Goal: Navigation & Orientation: Find specific page/section

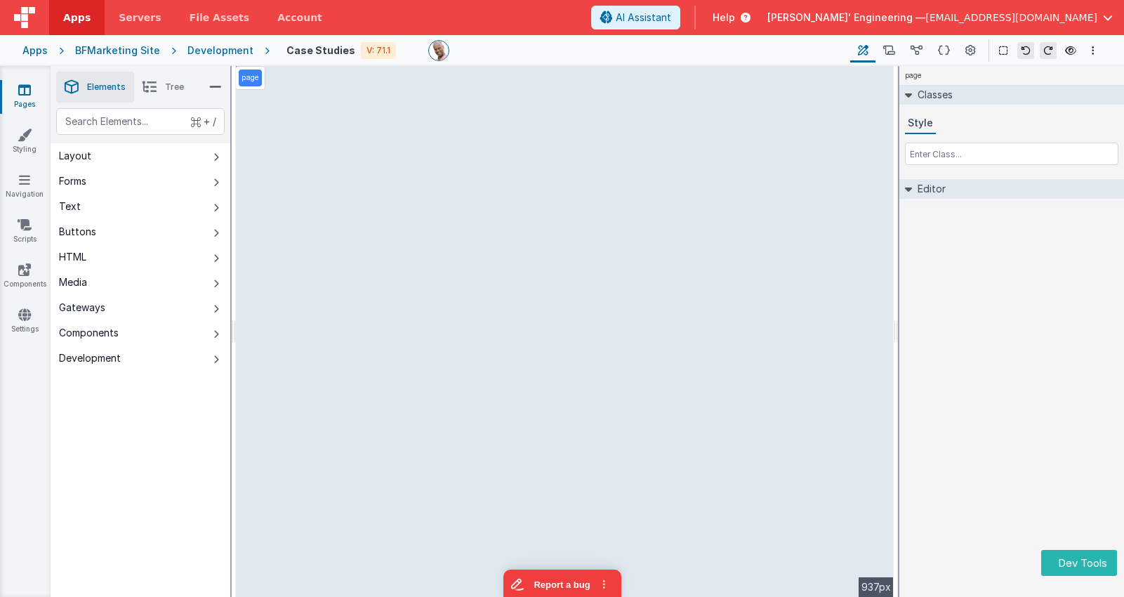
click at [32, 55] on div "Apps" at bounding box center [34, 51] width 25 height 14
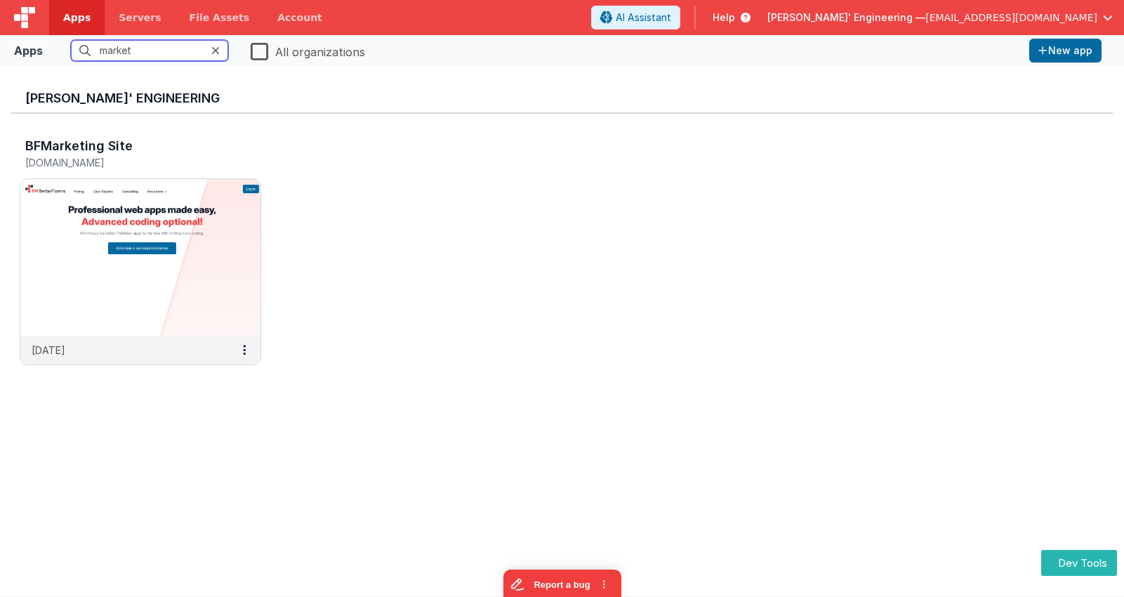
drag, startPoint x: 113, startPoint y: 44, endPoint x: 65, endPoint y: 38, distance: 48.8
click at [65, 38] on fieldset "market All organizations" at bounding box center [535, 51] width 975 height 26
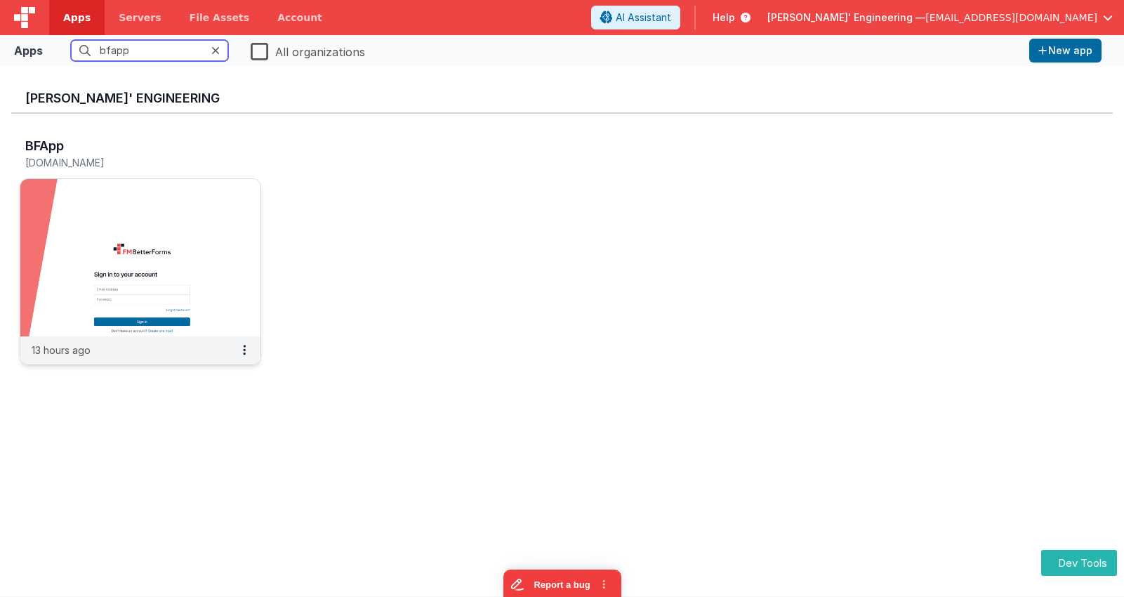
type input "bfapp"
click at [111, 197] on img at bounding box center [140, 257] width 240 height 157
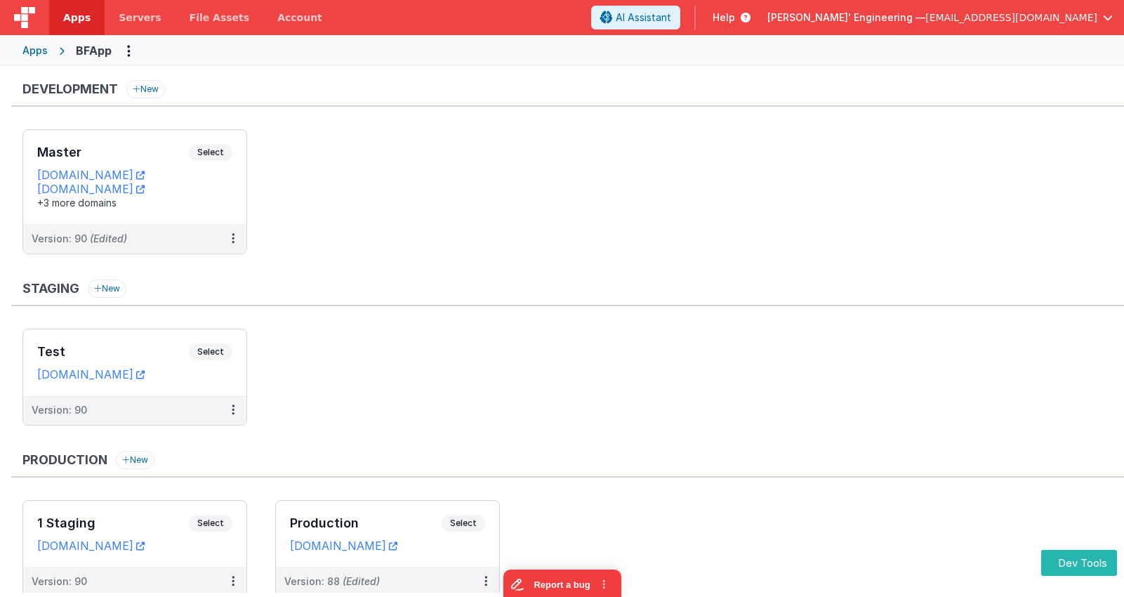
click at [221, 145] on span "Select" at bounding box center [211, 152] width 44 height 17
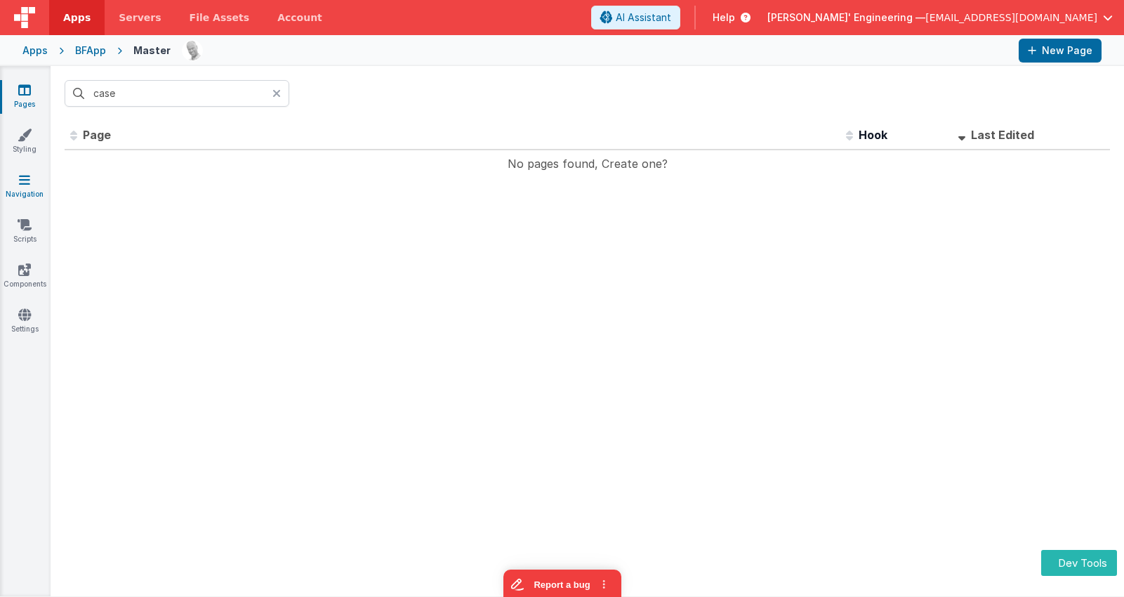
click at [26, 188] on link "Navigation" at bounding box center [24, 187] width 51 height 28
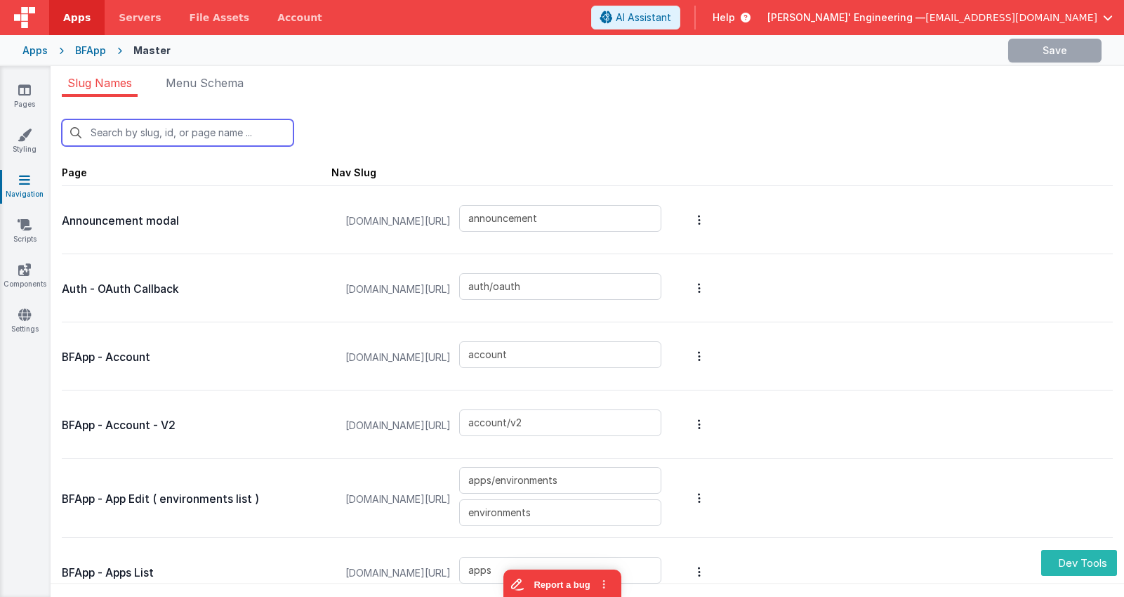
click at [142, 126] on input "text" at bounding box center [178, 132] width 232 height 27
type input "ac"
type input "auth/oauth"
type input "account"
type input "account/v2"
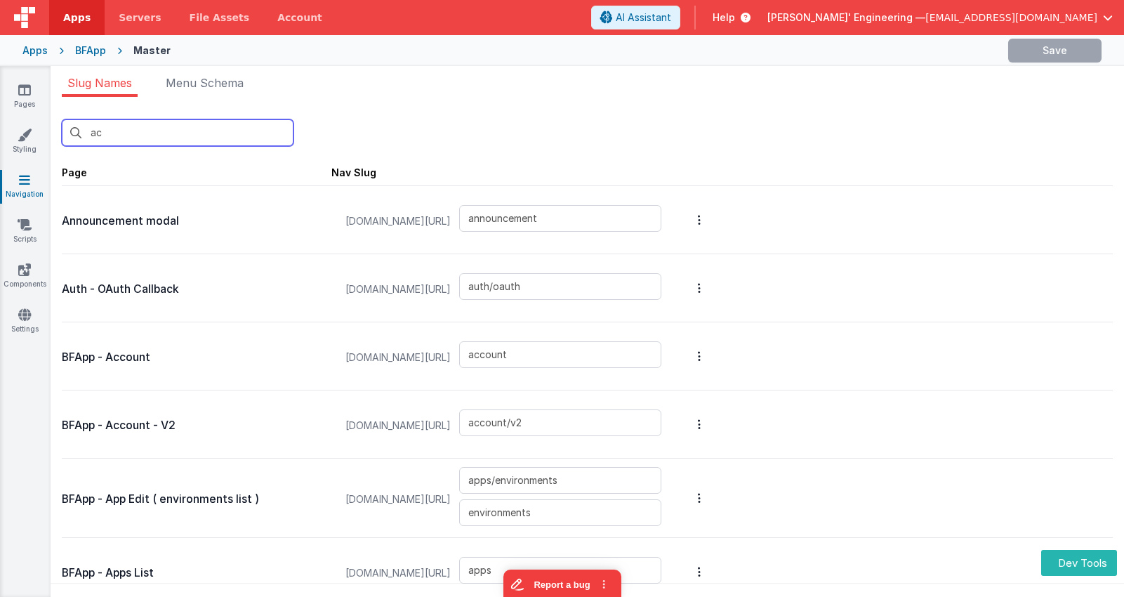
type input "apps2"
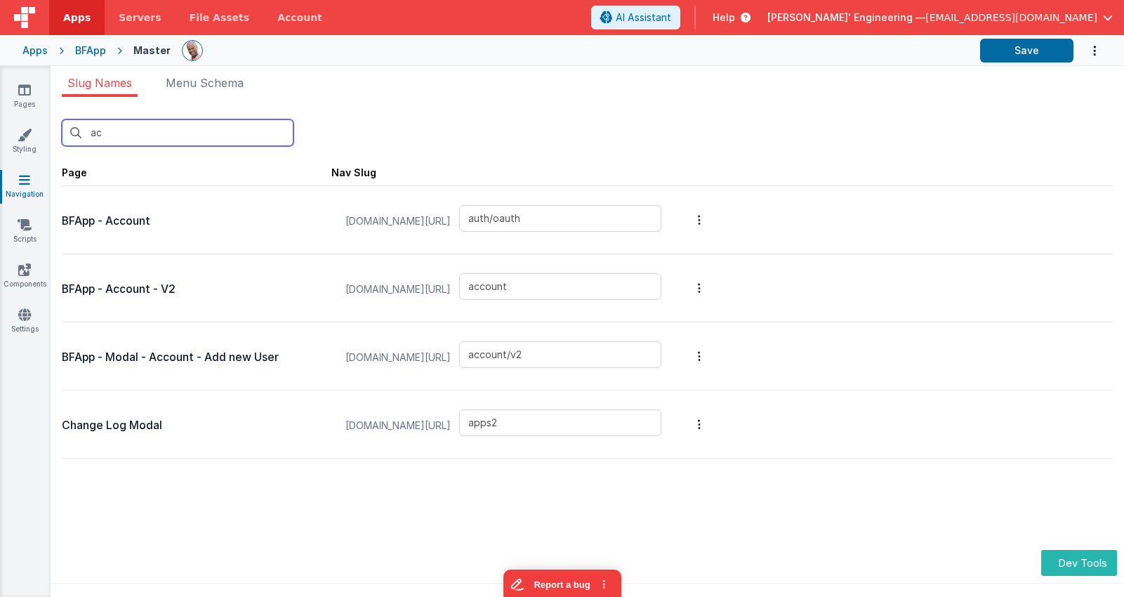
type input "acc"
type input "account"
type input "account/v2"
type input "accountAddUser"
type input "changelogmodal"
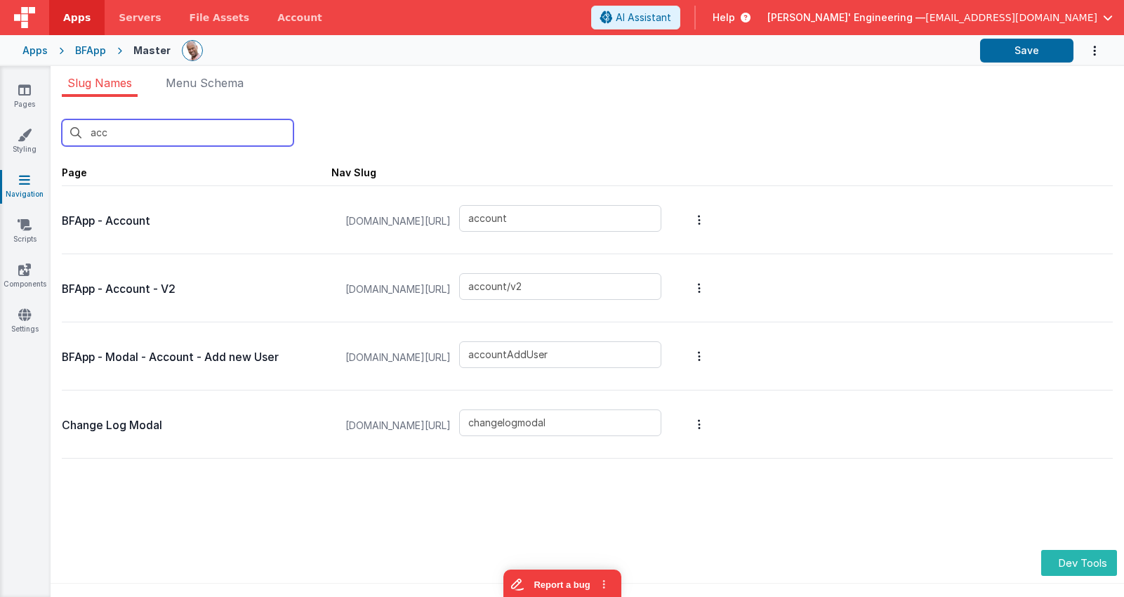
type input "acc"
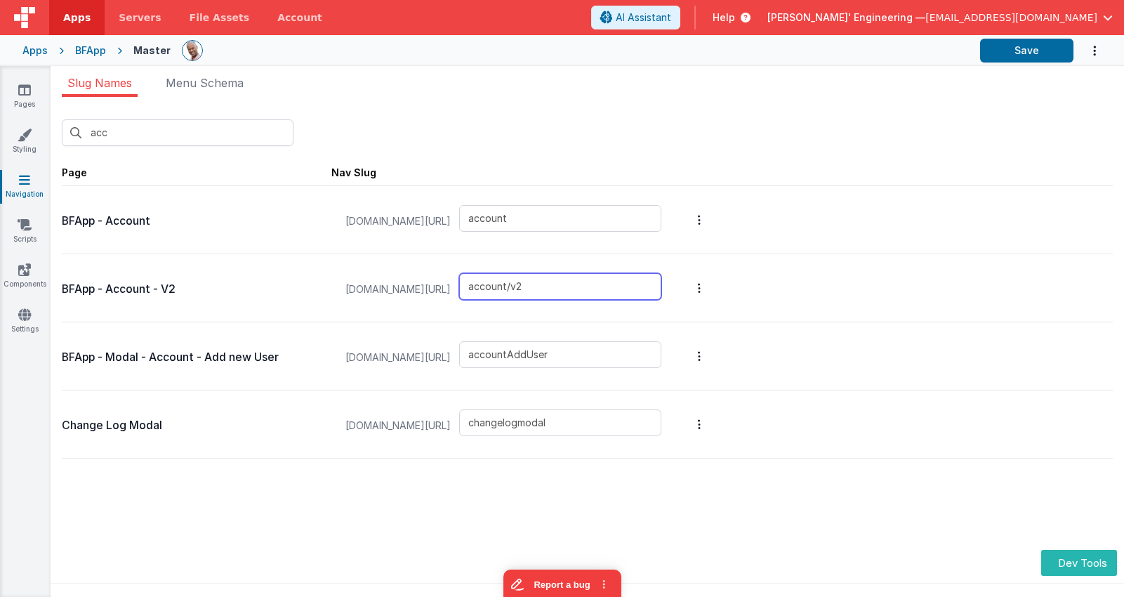
drag, startPoint x: 571, startPoint y: 286, endPoint x: 333, endPoint y: 8, distance: 365.9
click at [466, 278] on div "appdev.fmbetterforms.com/#/ account/v2" at bounding box center [503, 289] width 333 height 53
type input "account"
type input "account/v2"
type input "accountAddUser"
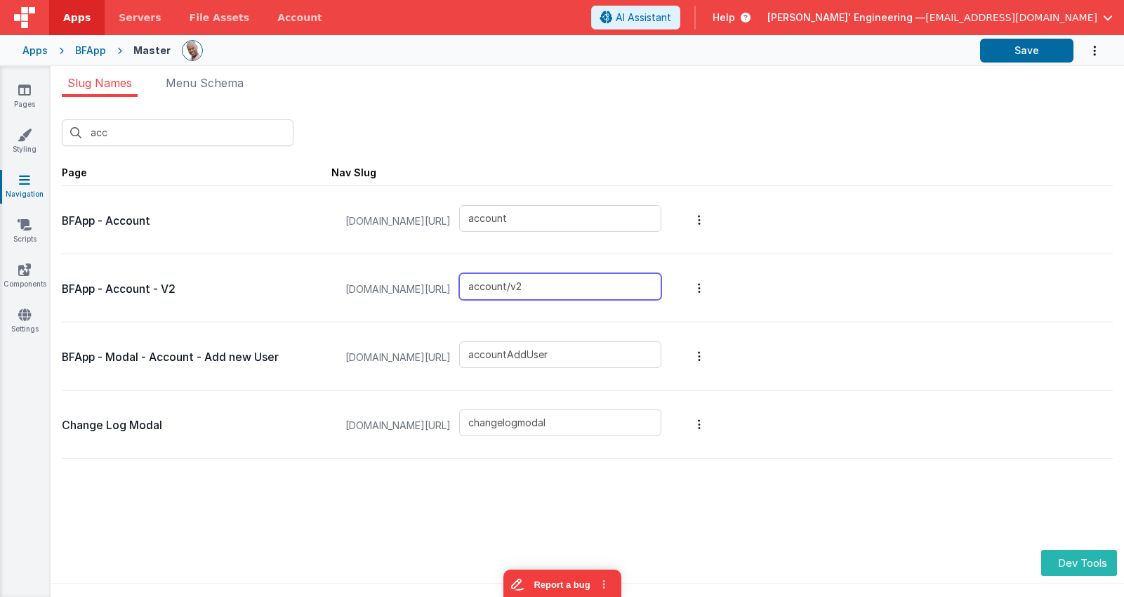
type input "changelogmodal"
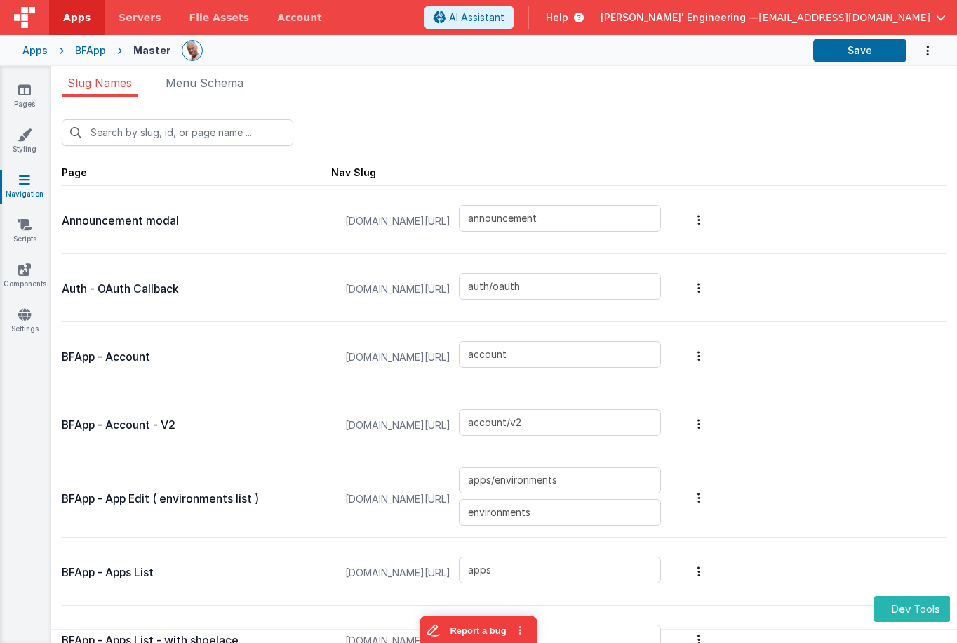
click at [76, 16] on span "Apps" at bounding box center [76, 18] width 27 height 14
